Goal: Transaction & Acquisition: Subscribe to service/newsletter

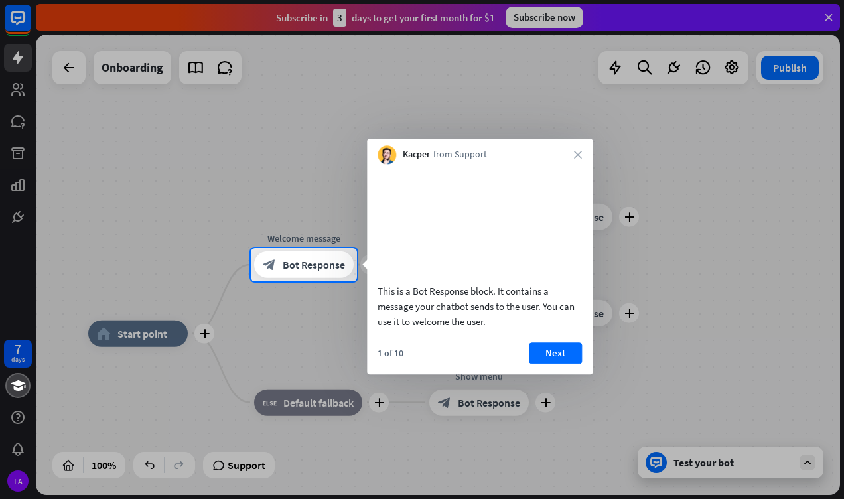
click at [578, 155] on icon "close" at bounding box center [578, 155] width 8 height 8
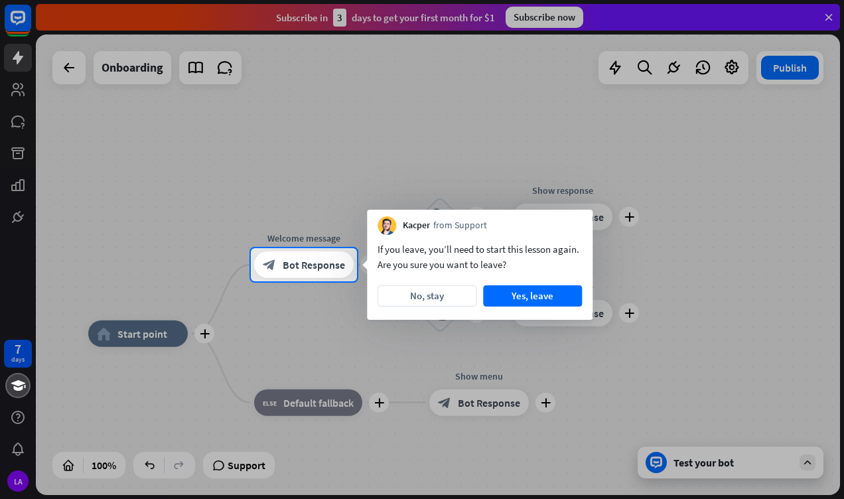
click at [424, 297] on button "No, stay" at bounding box center [427, 295] width 99 height 21
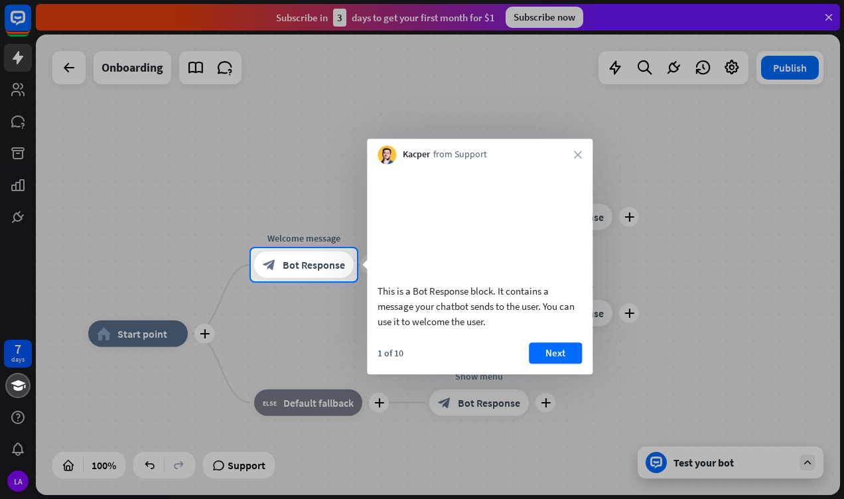
click at [558, 364] on button "Next" at bounding box center [555, 353] width 53 height 21
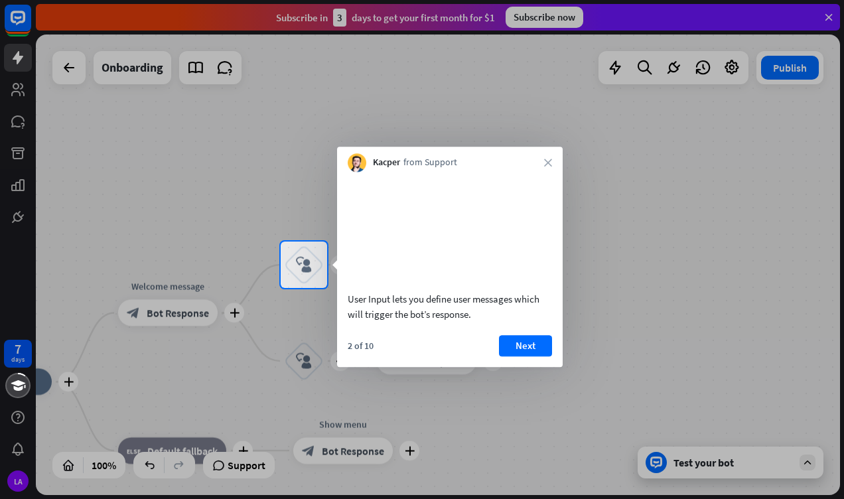
click at [528, 357] on button "Next" at bounding box center [525, 345] width 53 height 21
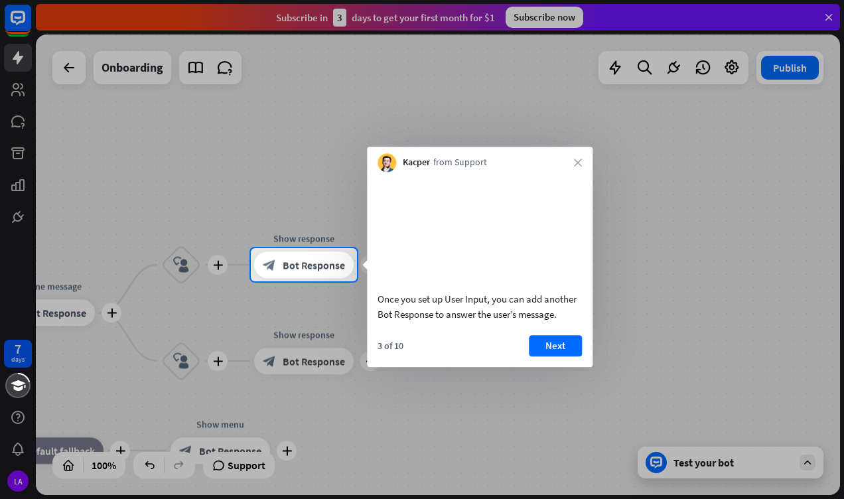
click at [558, 357] on button "Next" at bounding box center [555, 345] width 53 height 21
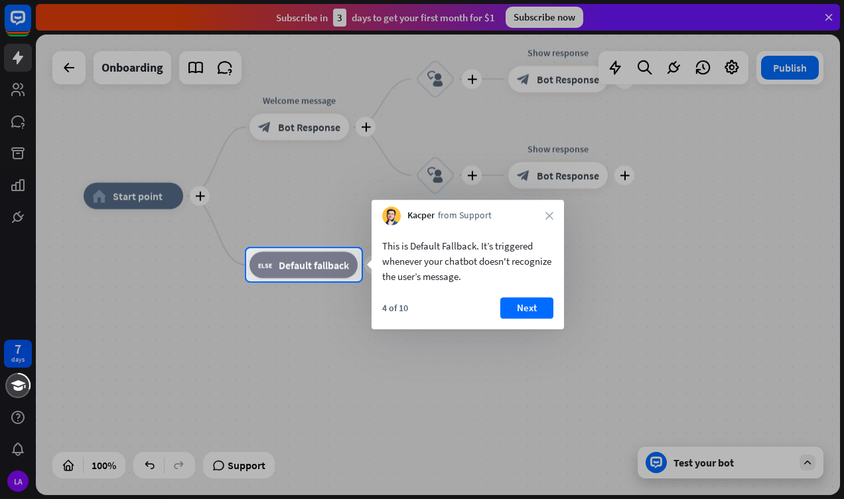
click at [534, 308] on button "Next" at bounding box center [527, 307] width 53 height 21
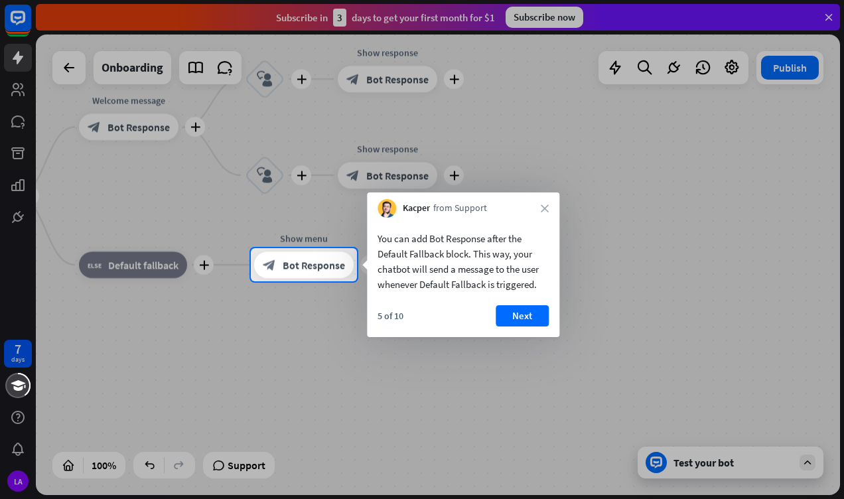
click at [527, 325] on button "Next" at bounding box center [522, 315] width 53 height 21
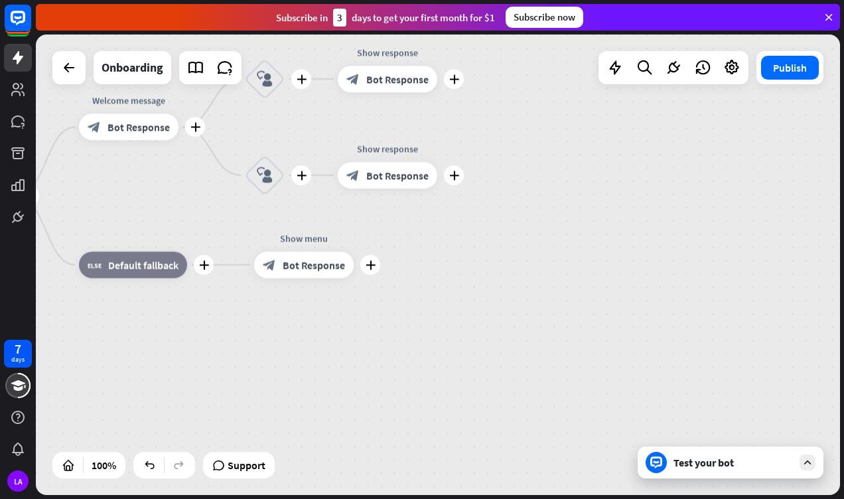
click at [522, 319] on div "plus home_2 Start point plus Welcome message block_bot_response Bot Response pl…" at bounding box center [315, 426] width 805 height 461
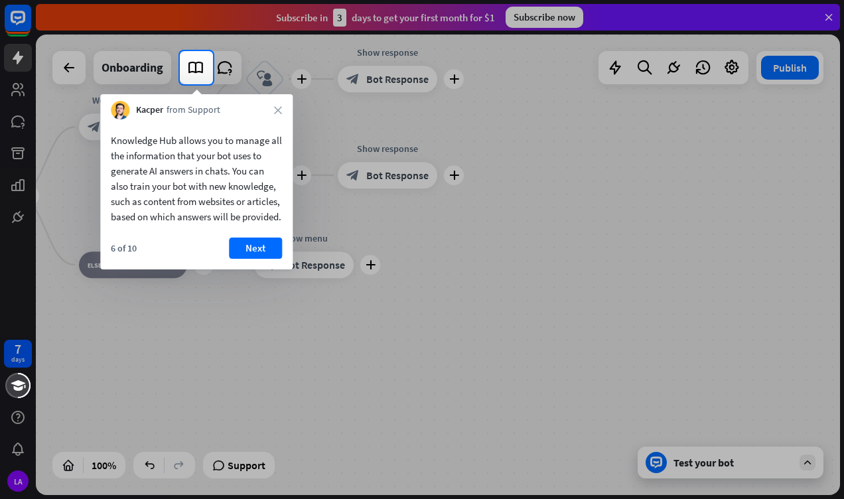
click at [242, 259] on button "Next" at bounding box center [255, 248] width 53 height 21
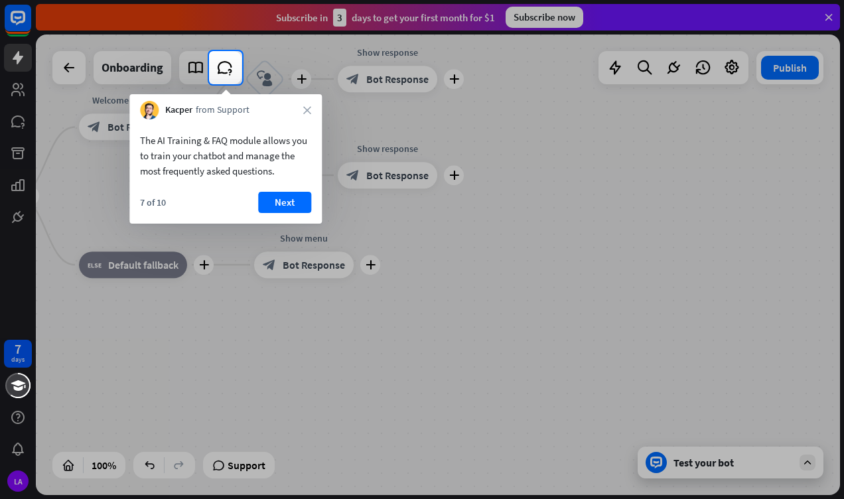
click at [293, 203] on button "Next" at bounding box center [284, 202] width 53 height 21
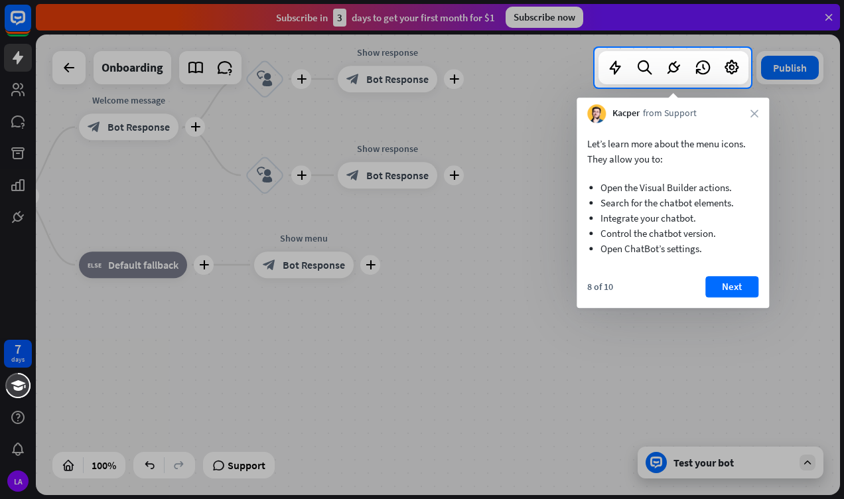
click at [741, 288] on button "Next" at bounding box center [732, 286] width 53 height 21
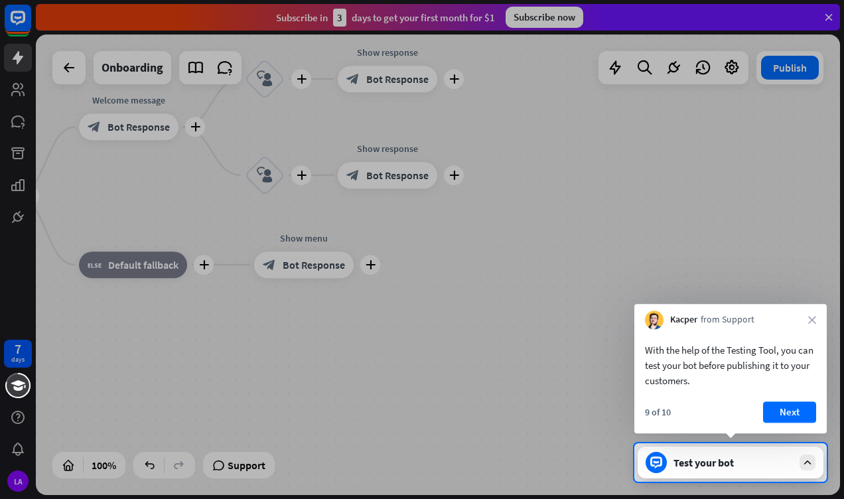
click at [794, 412] on button "Next" at bounding box center [789, 412] width 53 height 21
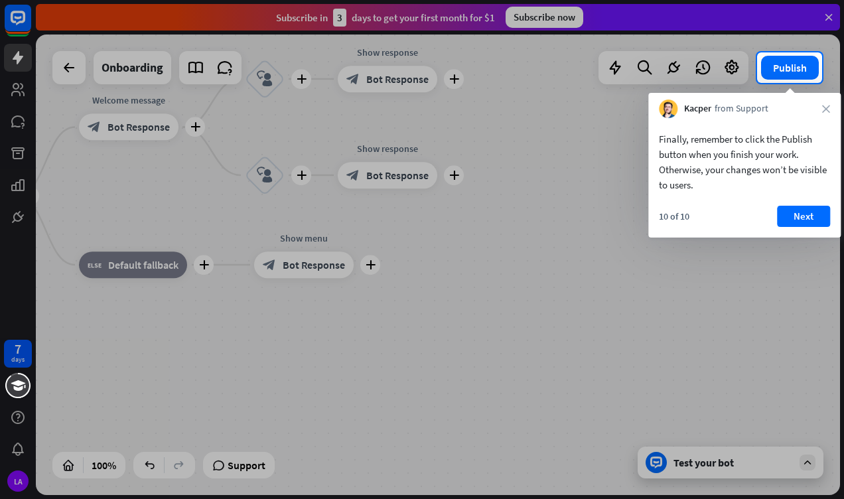
click at [813, 222] on button "Next" at bounding box center [803, 216] width 53 height 21
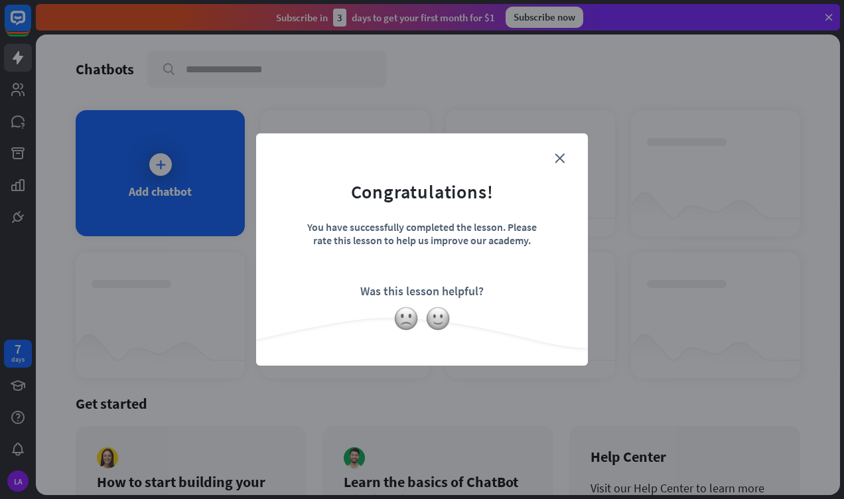
click at [580, 163] on div "close Congratulations! You have successfully completed the lesson. Please rate …" at bounding box center [422, 249] width 332 height 232
click at [560, 155] on icon "close" at bounding box center [560, 158] width 10 height 10
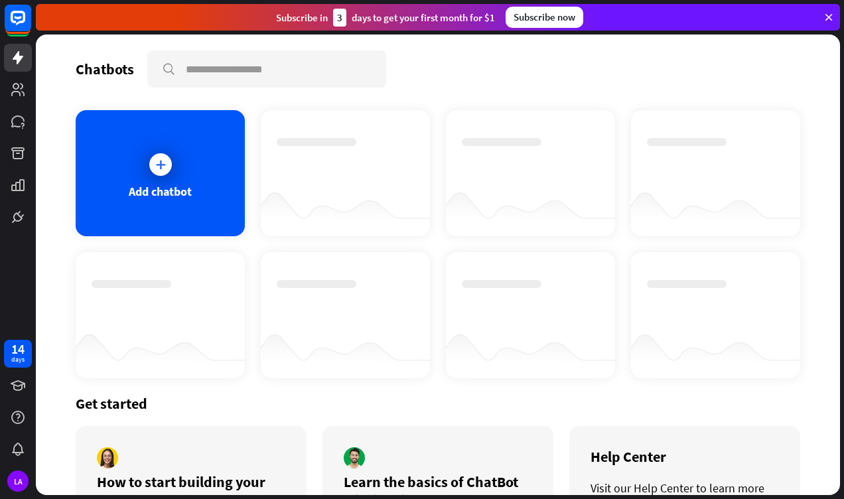
click at [552, 24] on div "Subscribe now" at bounding box center [545, 17] width 78 height 21
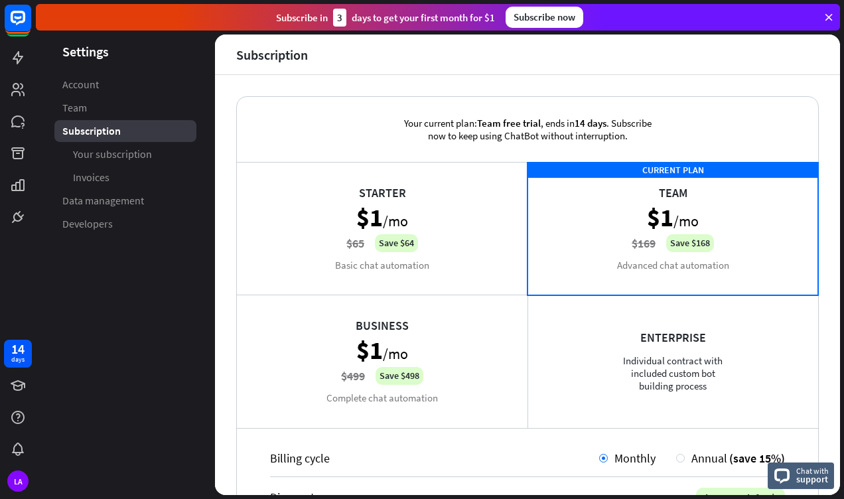
click at [438, 220] on div "Starter $1 /mo $65 Save $64 Basic chat automation" at bounding box center [382, 228] width 291 height 133
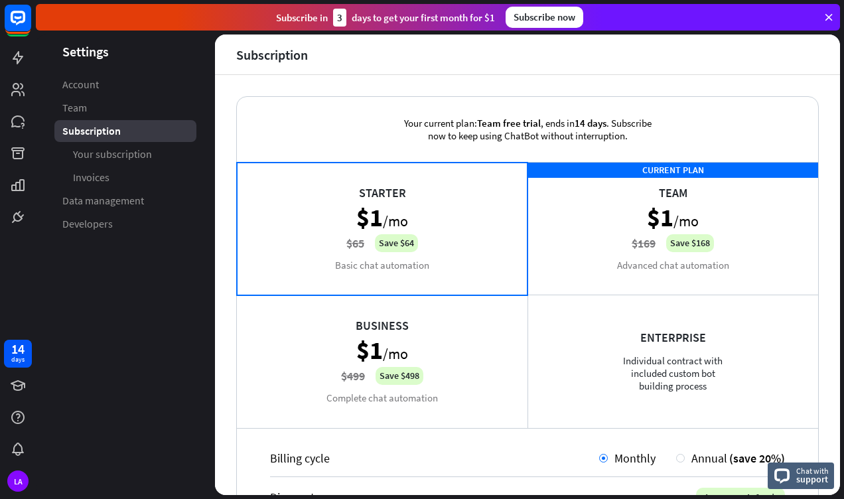
click at [833, 15] on icon at bounding box center [829, 17] width 12 height 12
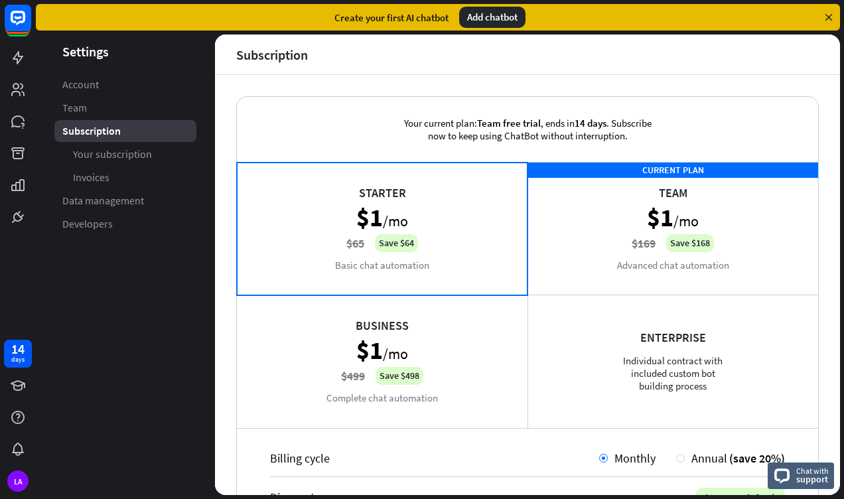
click at [831, 20] on icon at bounding box center [829, 17] width 12 height 12
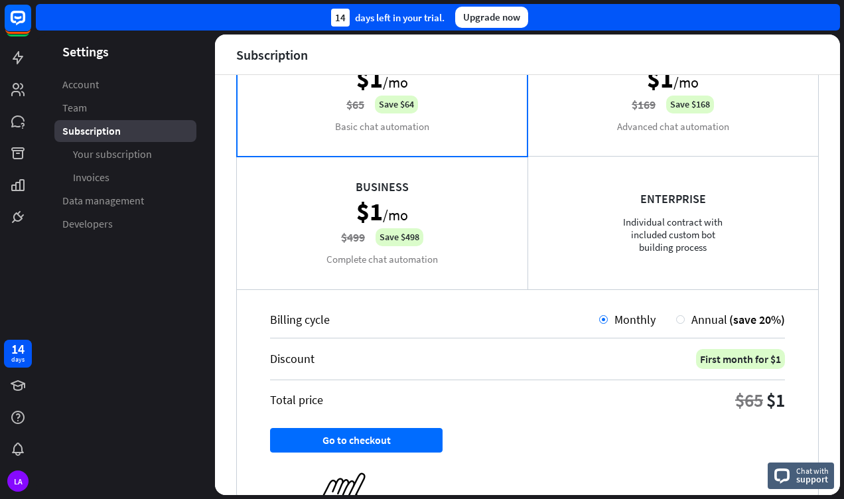
scroll to position [61, 0]
